Goal: Transaction & Acquisition: Purchase product/service

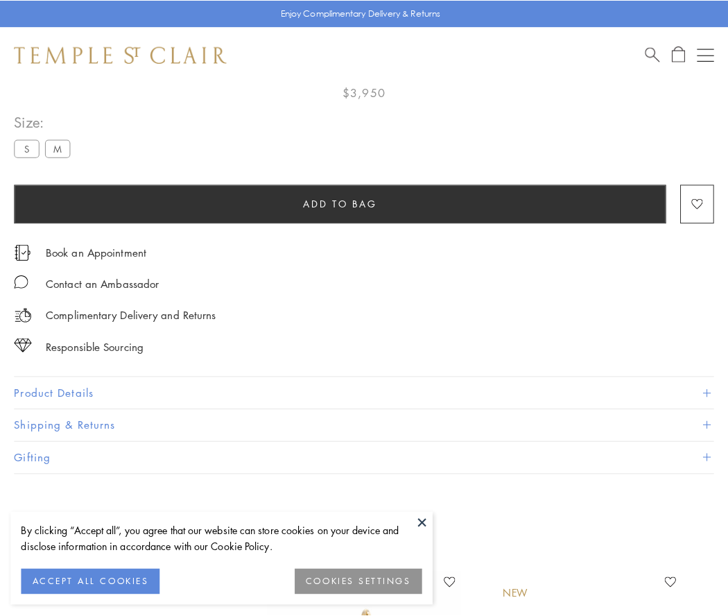
scroll to position [80, 0]
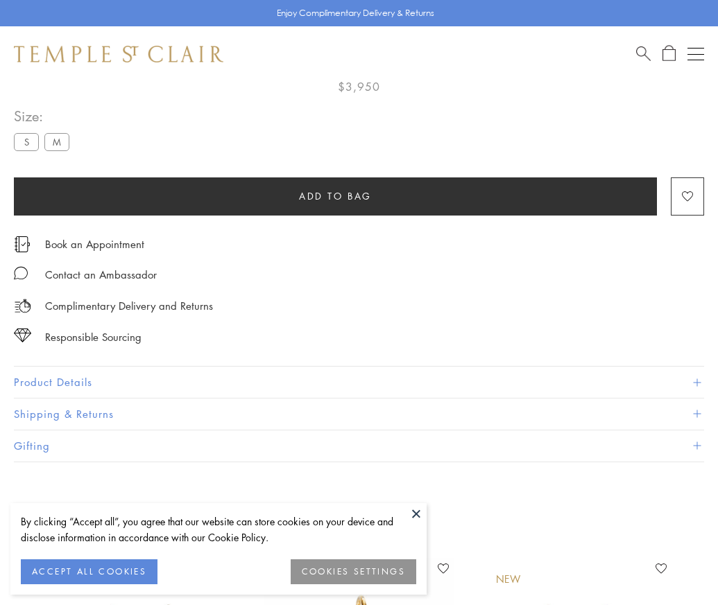
click at [335, 196] on span "Add to bag" at bounding box center [335, 196] width 73 height 15
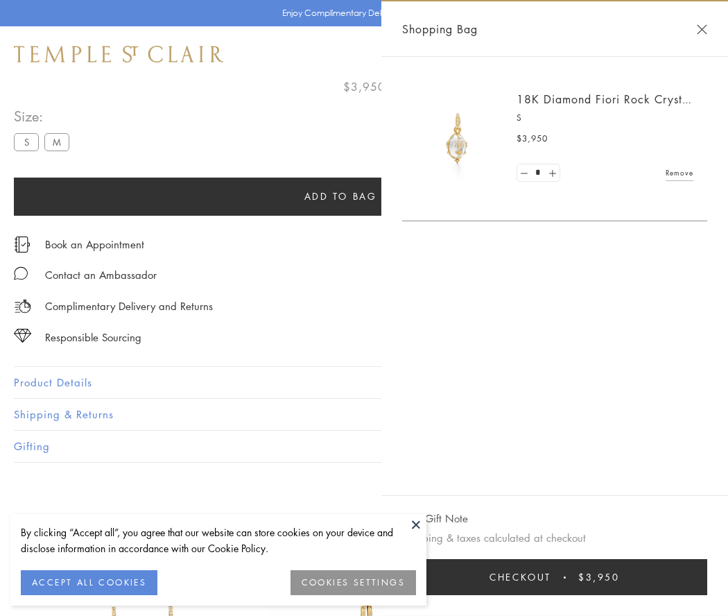
click at [555, 577] on button "Checkout $3,950" at bounding box center [554, 577] width 305 height 36
